Goal: Find specific page/section: Find specific page/section

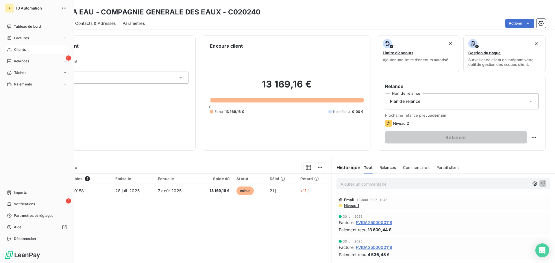
click at [36, 7] on span "ID Automation" at bounding box center [37, 8] width 42 height 5
click at [28, 26] on span "Tableau de bord" at bounding box center [27, 26] width 27 height 5
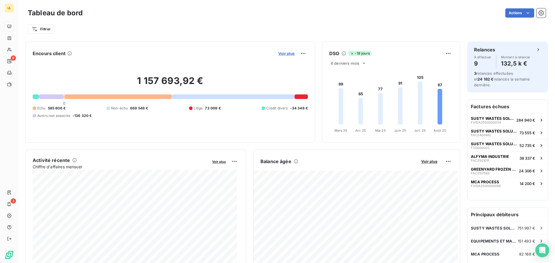
click at [278, 52] on span "Voir plus" at bounding box center [286, 53] width 16 height 5
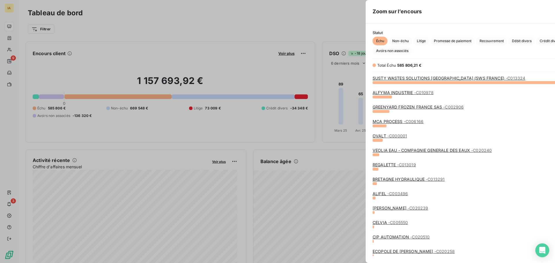
scroll to position [177, 218]
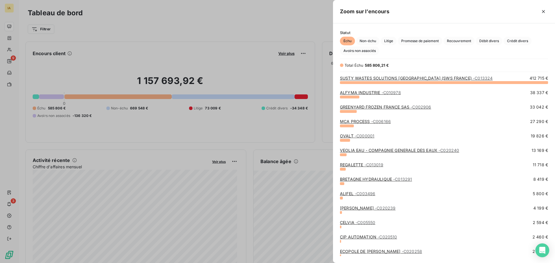
click at [12, 39] on div at bounding box center [277, 131] width 555 height 263
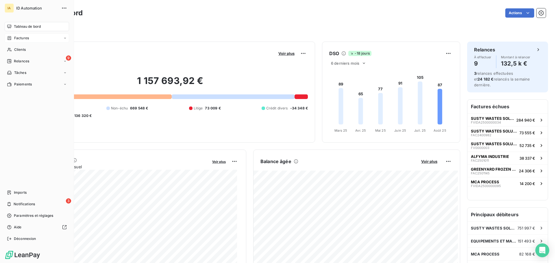
click at [9, 37] on icon at bounding box center [9, 38] width 3 height 4
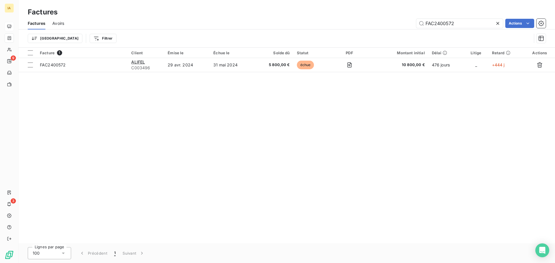
drag, startPoint x: 467, startPoint y: 23, endPoint x: 257, endPoint y: 29, distance: 210.0
click at [257, 29] on div "Factures Avoirs FAC2400572 Actions" at bounding box center [287, 23] width 537 height 12
type input "FVIDA2500000034"
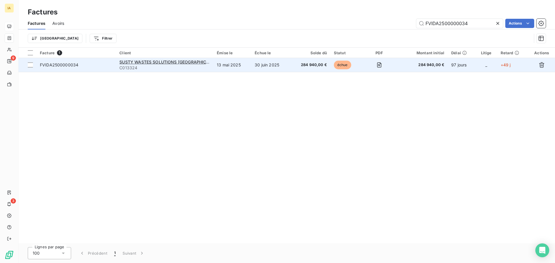
click at [248, 67] on td "13 mai 2025" at bounding box center [232, 65] width 38 height 14
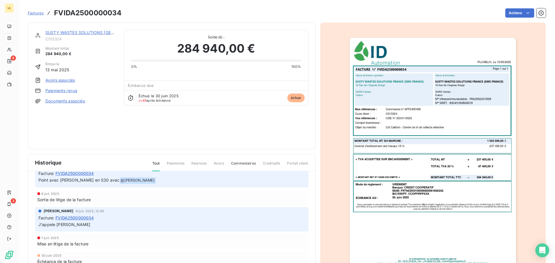
click at [108, 10] on h3 "FVIDA2500000034" at bounding box center [87, 13] width 67 height 10
copy h3 "FVIDA2500000034"
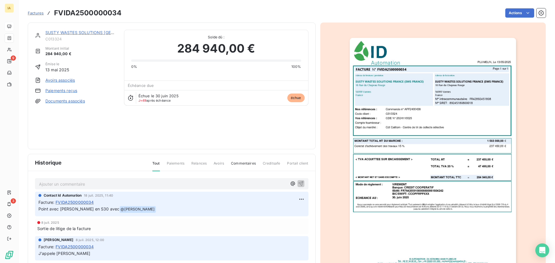
click at [101, 183] on p "Ajouter un commentaire ﻿" at bounding box center [163, 184] width 248 height 7
click at [298, 184] on icon "button" at bounding box center [301, 184] width 6 height 6
